Goal: Information Seeking & Learning: Learn about a topic

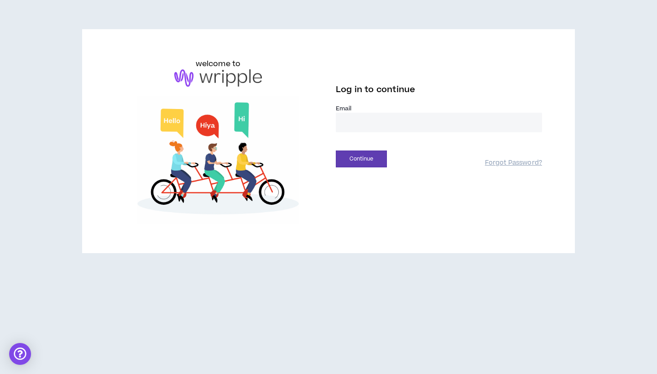
type input "**********"
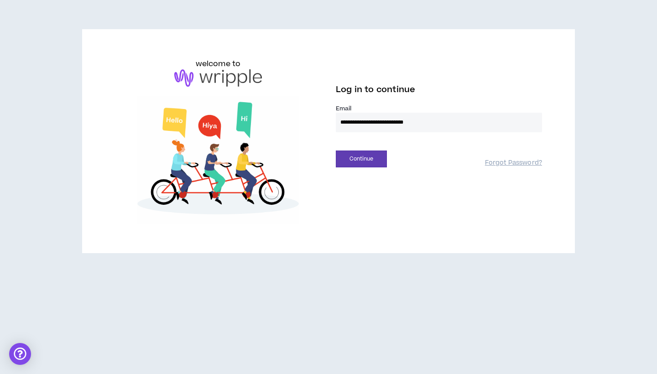
click at [361, 159] on button "Continue" at bounding box center [361, 159] width 51 height 17
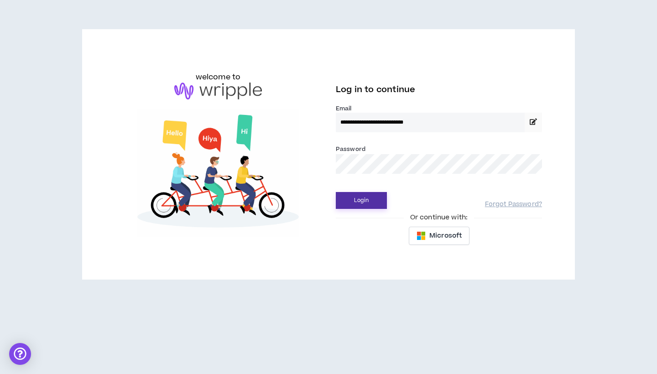
click at [353, 200] on button "Login" at bounding box center [361, 200] width 51 height 17
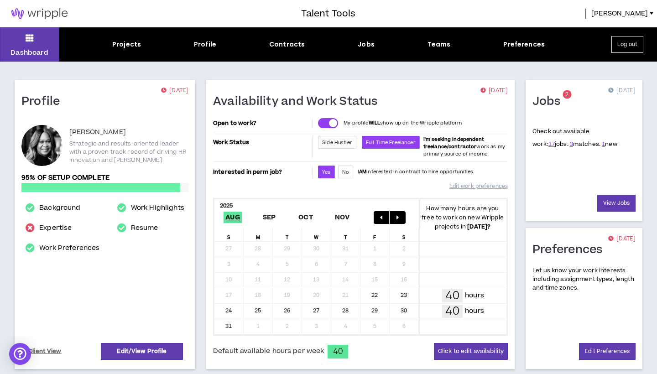
click at [546, 101] on h1 "Jobs" at bounding box center [550, 101] width 35 height 15
click at [623, 201] on link "View Jobs" at bounding box center [616, 203] width 38 height 17
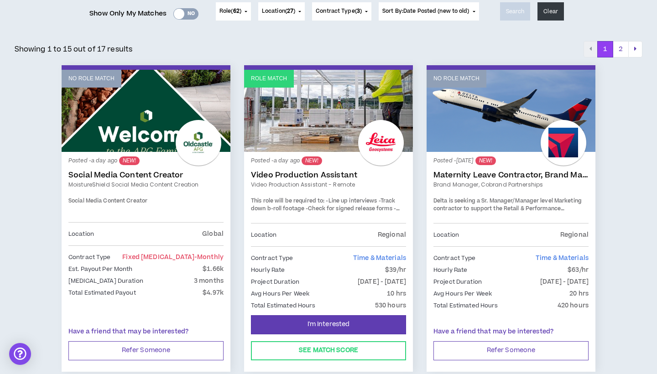
scroll to position [125, 0]
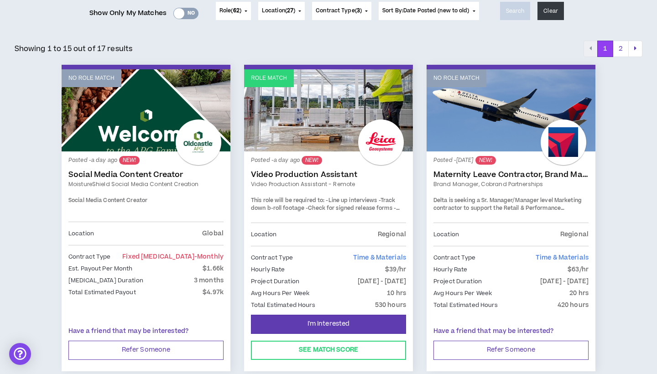
click at [312, 186] on link "Video Production Assistant - Remote" at bounding box center [328, 184] width 155 height 8
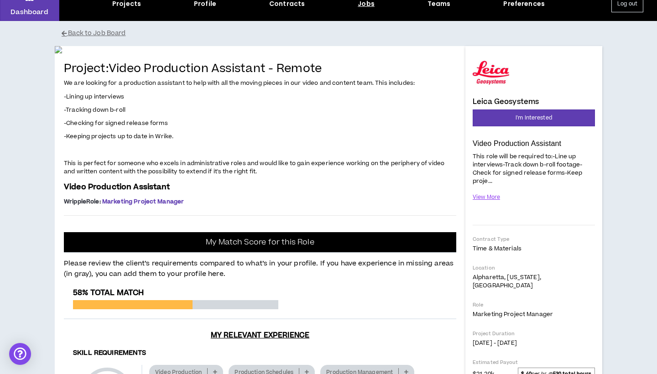
scroll to position [43, 0]
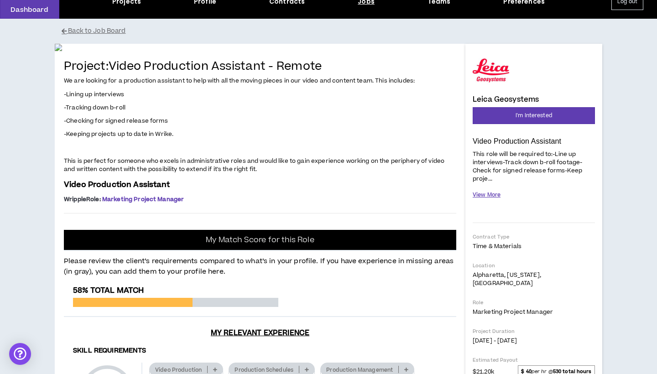
click at [490, 193] on button "View More" at bounding box center [487, 195] width 28 height 16
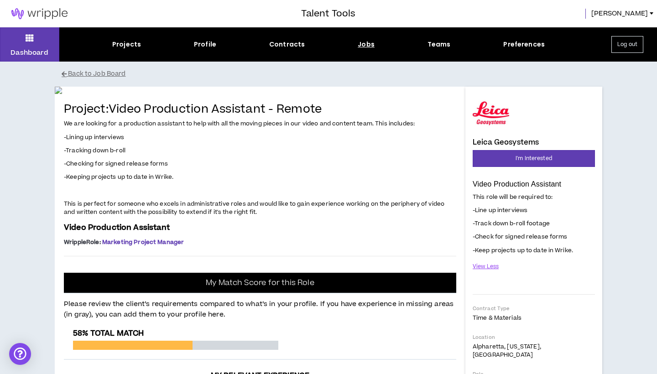
scroll to position [0, 0]
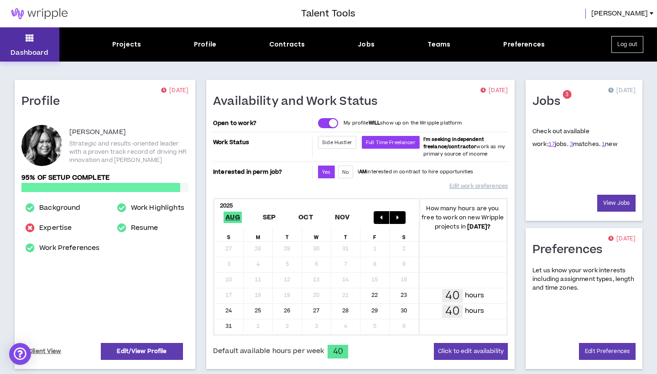
click at [26, 49] on p "Dashboard" at bounding box center [29, 53] width 38 height 10
click at [616, 202] on link "View Jobs" at bounding box center [616, 203] width 38 height 17
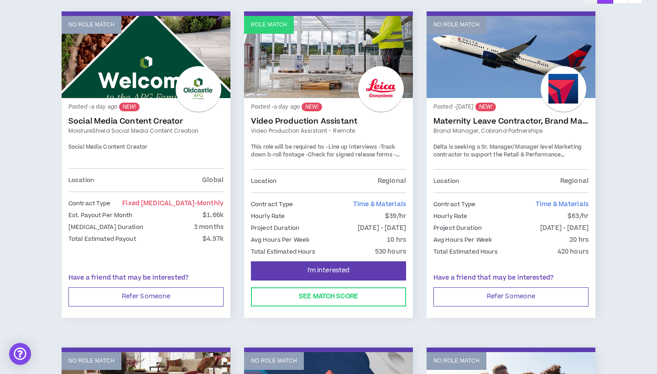
scroll to position [179, 0]
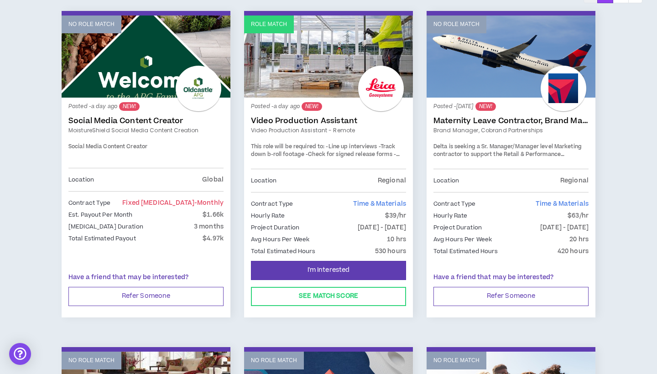
click at [339, 119] on link "Video Production Assistant" at bounding box center [328, 120] width 155 height 9
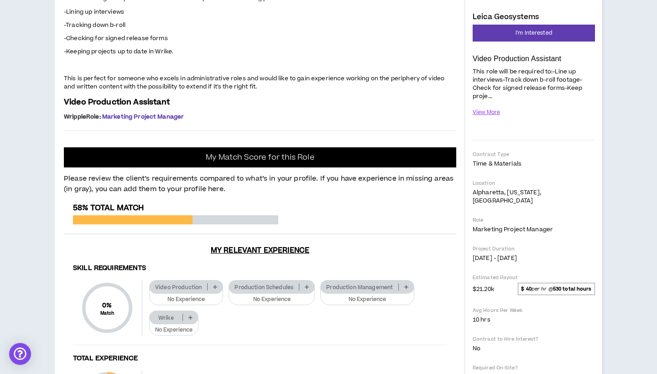
scroll to position [126, 0]
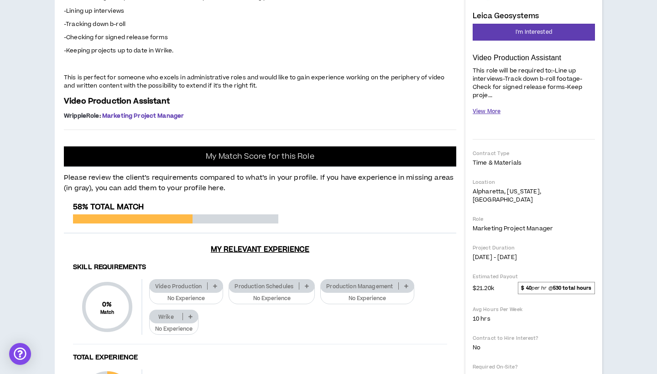
click at [490, 109] on button "View More" at bounding box center [487, 112] width 28 height 16
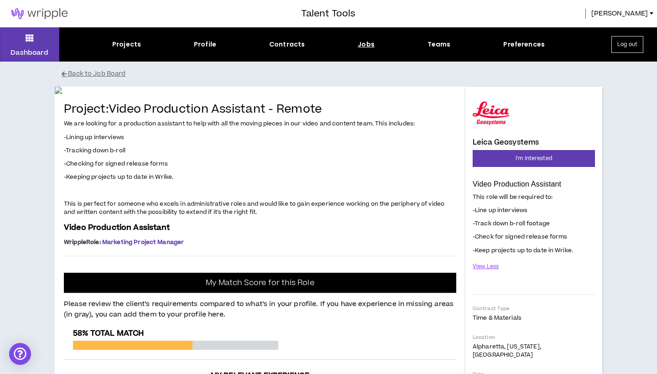
scroll to position [0, 0]
